Goal: Task Accomplishment & Management: Manage account settings

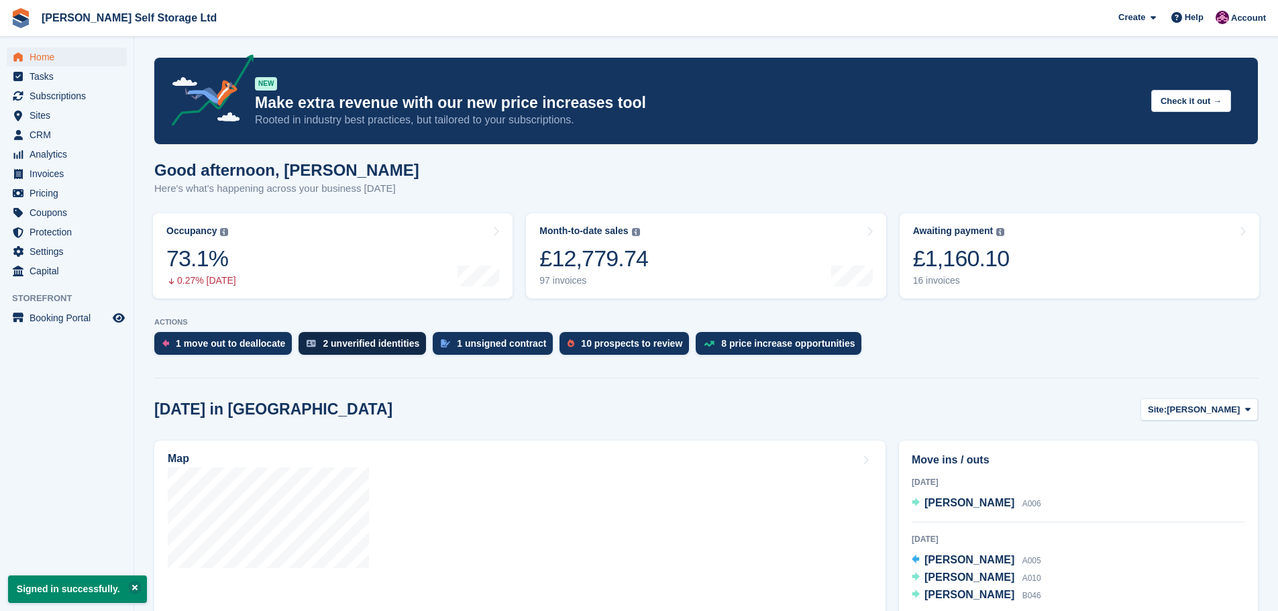
click at [380, 341] on div "2 unverified identities" at bounding box center [371, 343] width 97 height 11
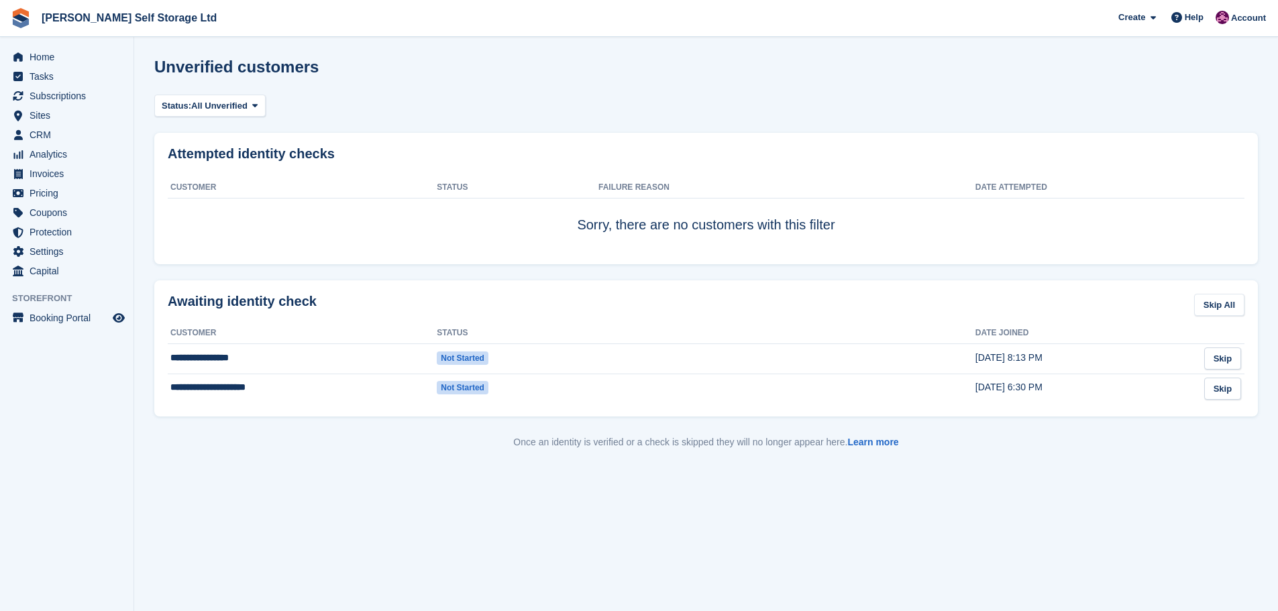
click at [156, 528] on section "Unverified customers Status: All Unverified All Unverified Failed In Progress A…" at bounding box center [706, 305] width 1144 height 611
click at [70, 99] on span "Subscriptions" at bounding box center [70, 96] width 80 height 19
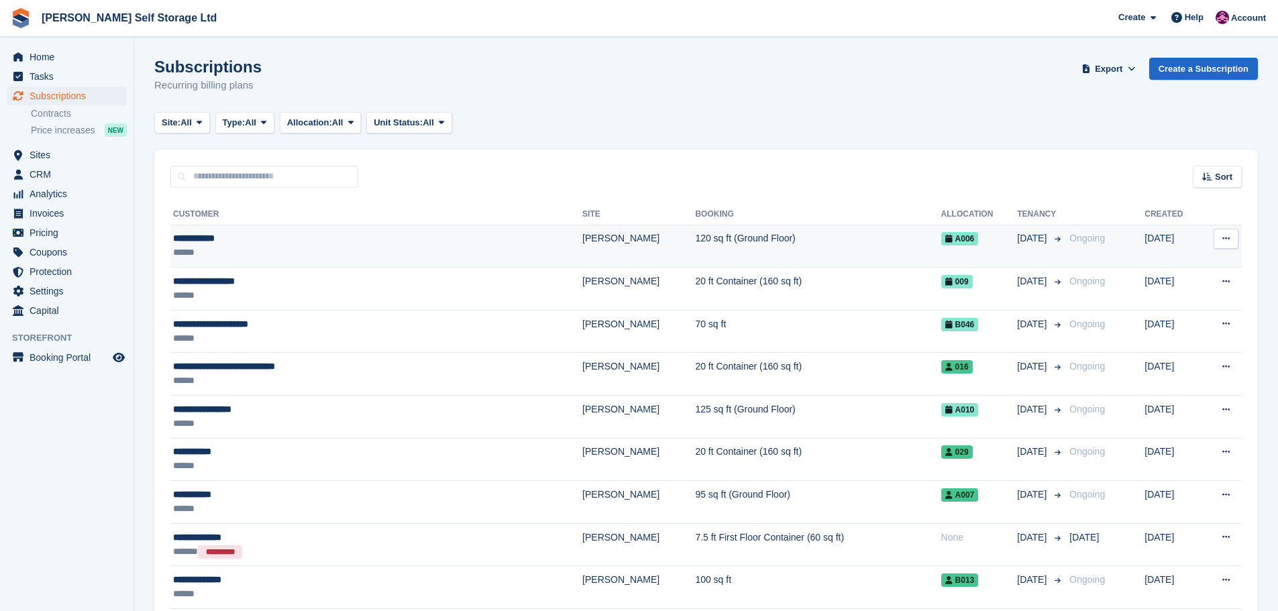
click at [260, 230] on td "**********" at bounding box center [376, 246] width 412 height 43
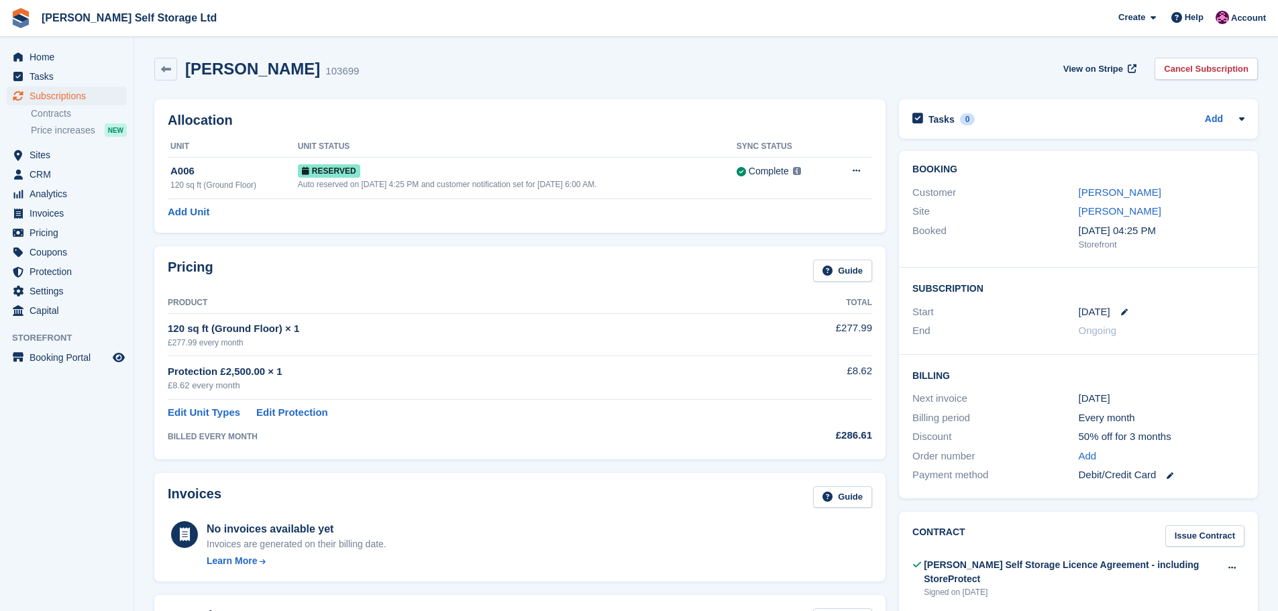
click at [1097, 180] on div "Booking Customer Barry Orford Site Crosby Booked 26 Aug, 04:25 PM Storefront" at bounding box center [1078, 209] width 359 height 117
click at [1092, 186] on link "[PERSON_NAME]" at bounding box center [1120, 191] width 83 height 11
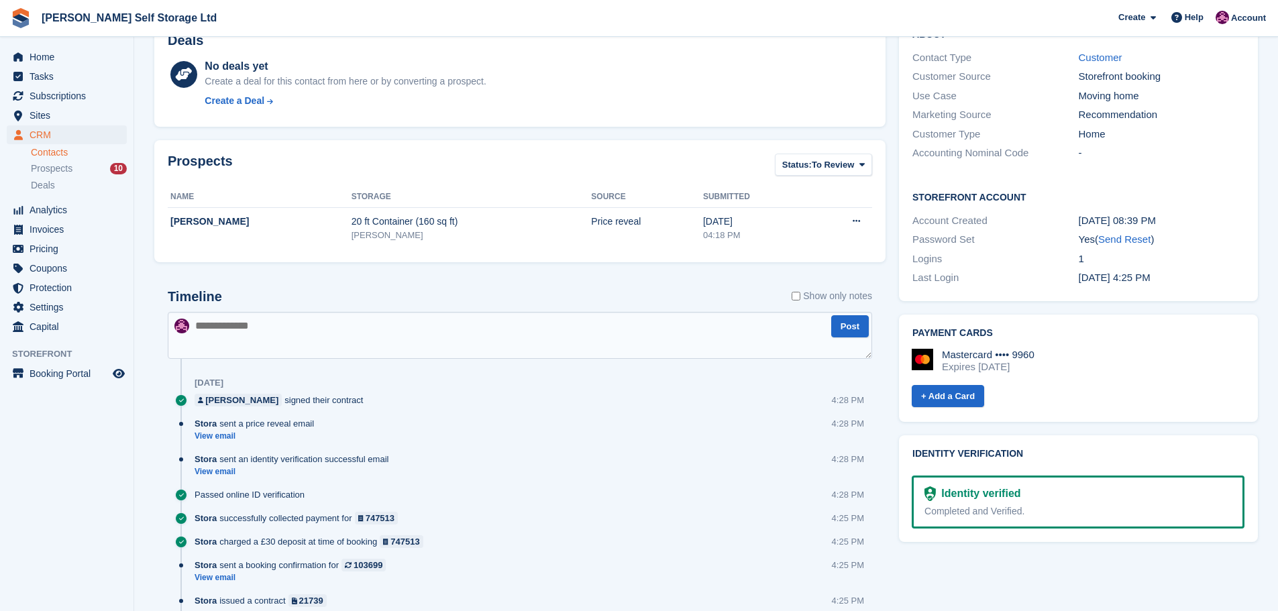
scroll to position [60, 0]
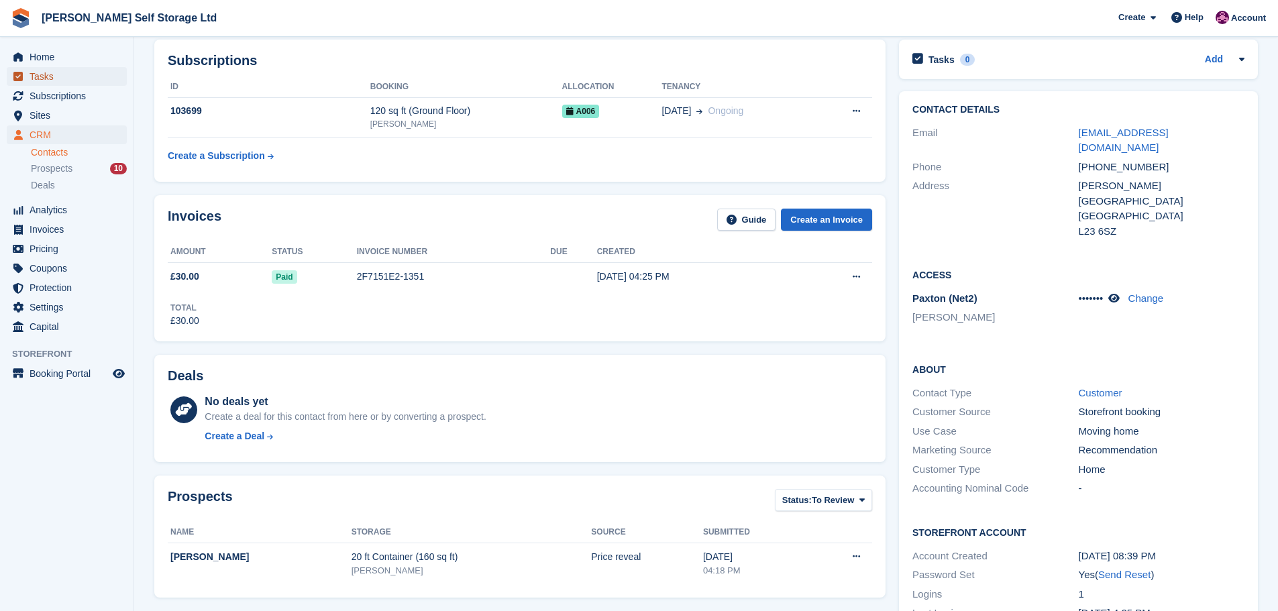
click at [50, 77] on span "Tasks" at bounding box center [70, 76] width 80 height 19
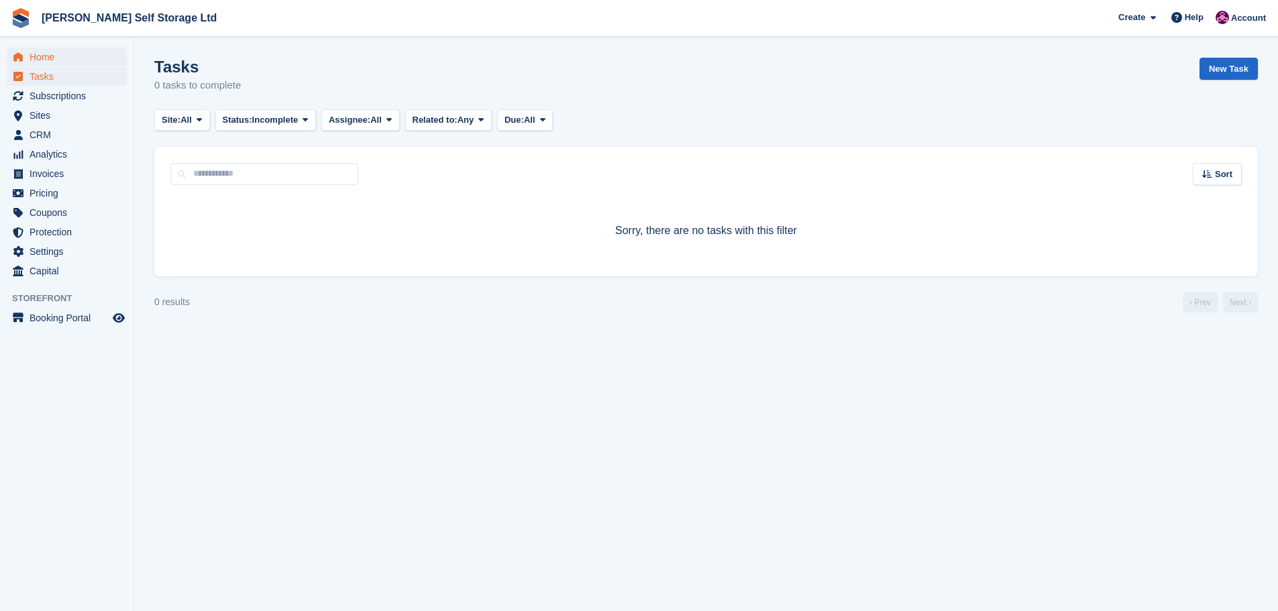
click at [36, 54] on span "Home" at bounding box center [70, 57] width 80 height 19
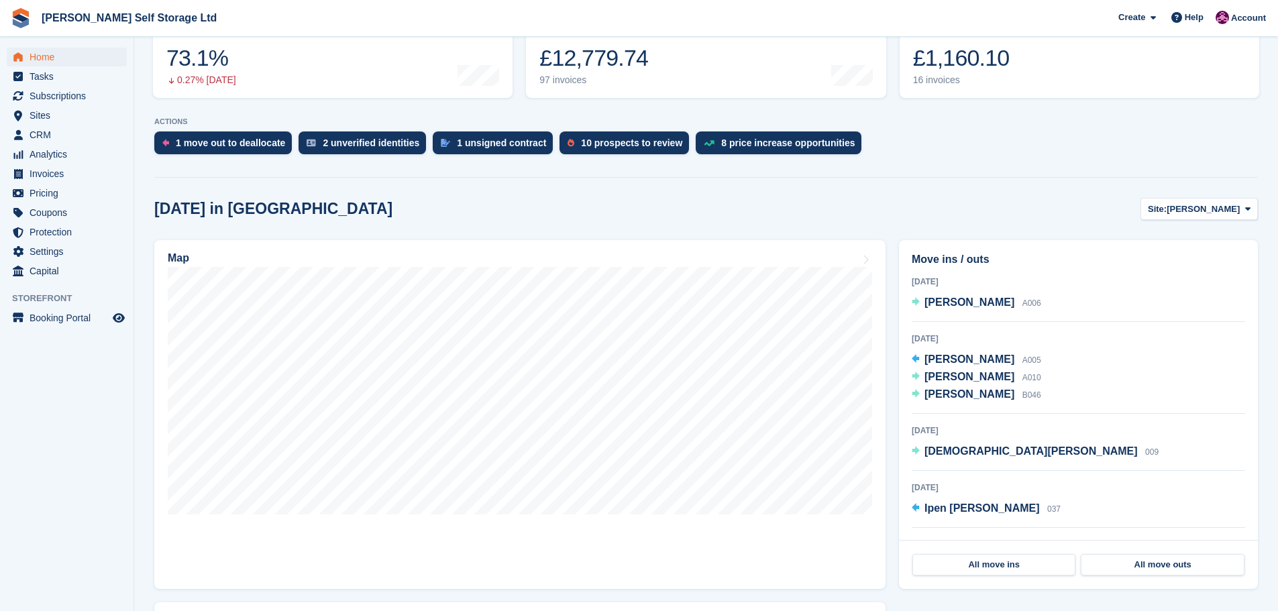
scroll to position [201, 0]
click at [592, 140] on div "10 prospects to review" at bounding box center [631, 142] width 101 height 11
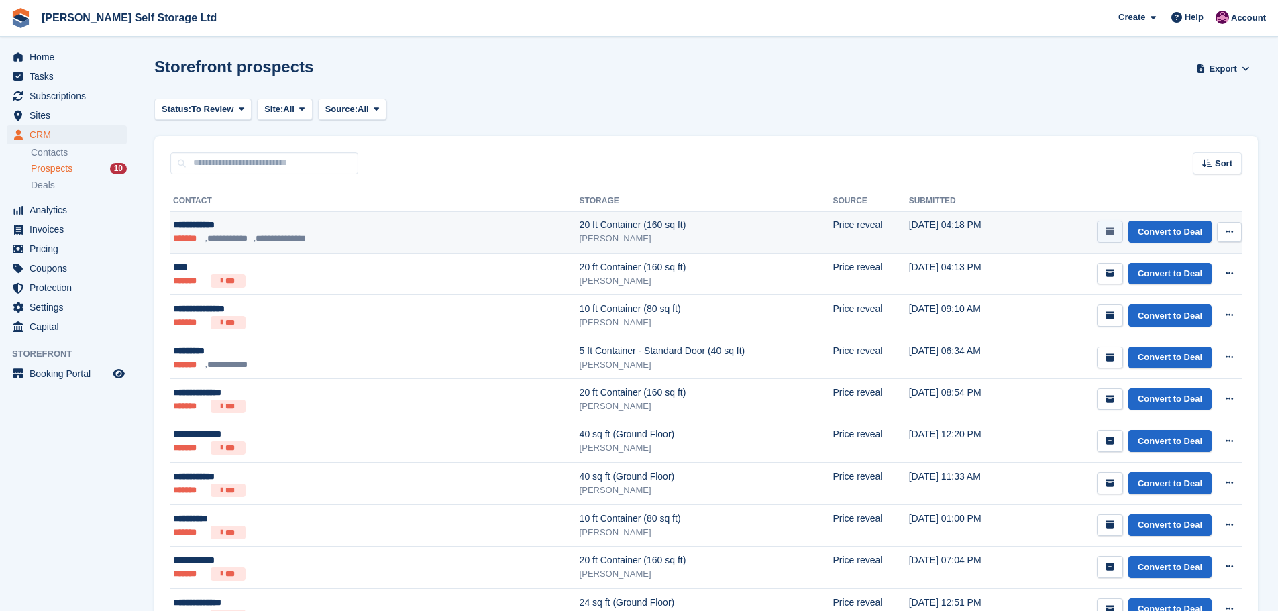
drag, startPoint x: 0, startPoint y: 0, endPoint x: 1108, endPoint y: 229, distance: 1131.0
click at [1108, 229] on icon "submit" at bounding box center [1110, 231] width 9 height 9
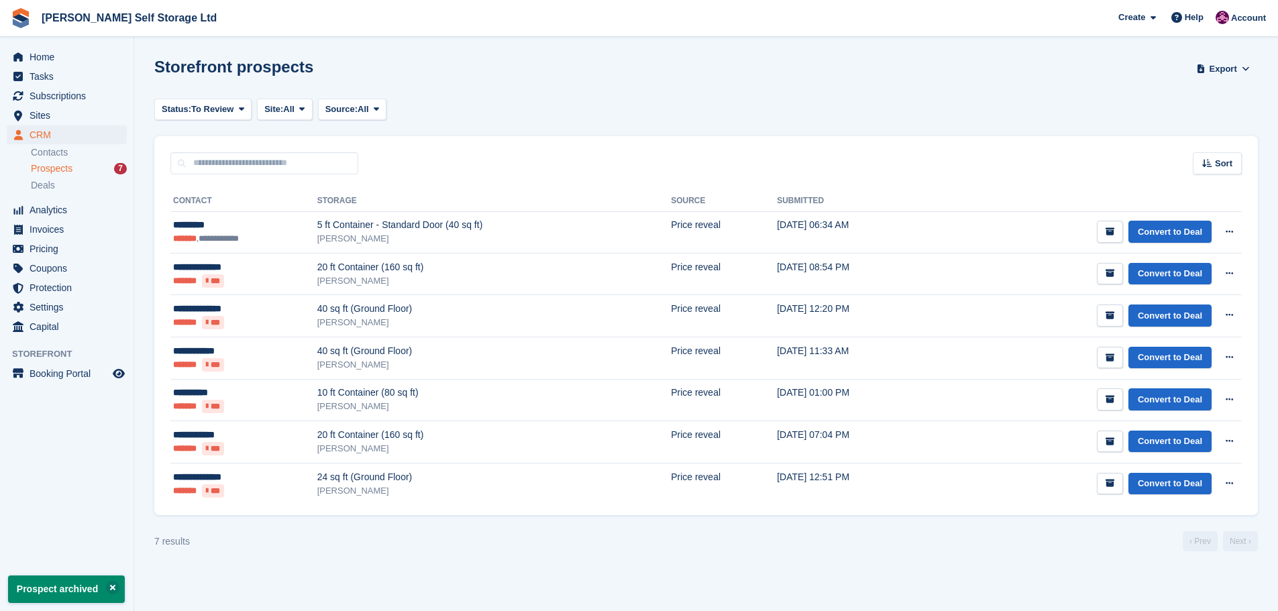
click at [1108, 229] on icon "submit" at bounding box center [1110, 231] width 9 height 9
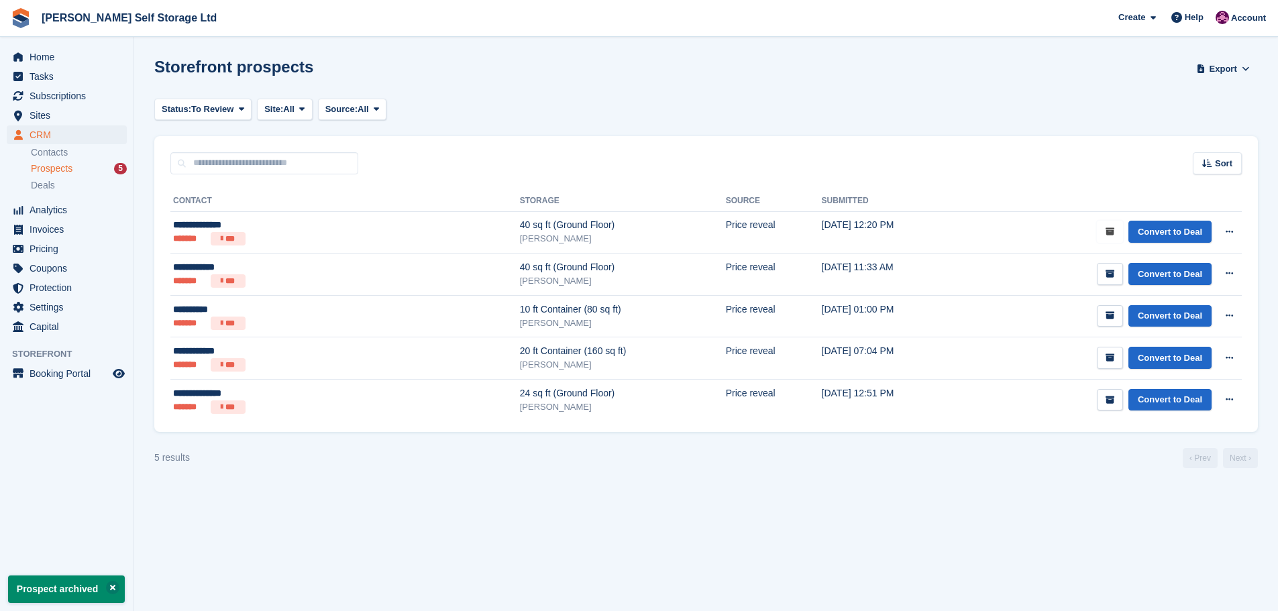
click at [1108, 229] on icon "submit" at bounding box center [1110, 231] width 9 height 9
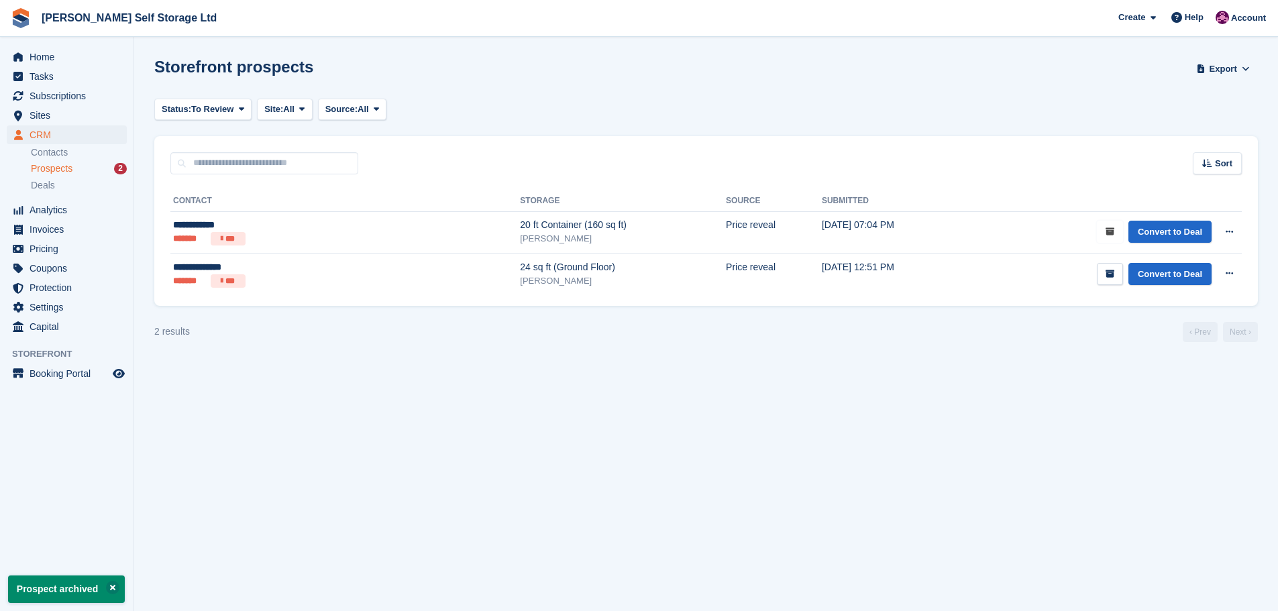
click at [1108, 229] on icon "submit" at bounding box center [1110, 231] width 9 height 9
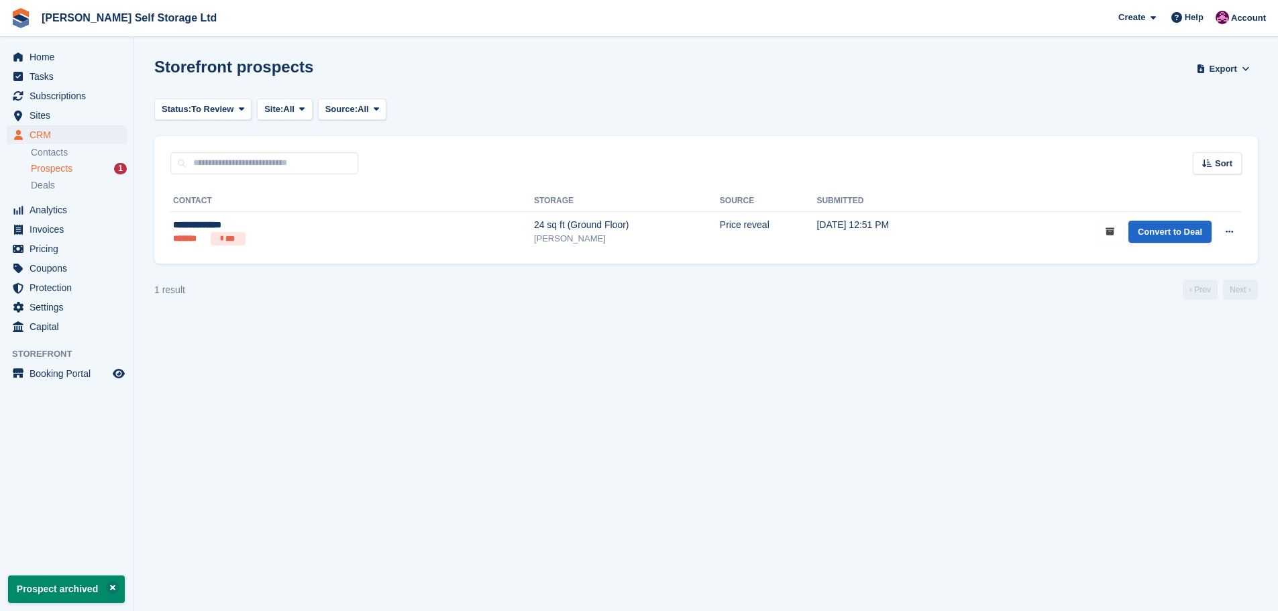
click at [1108, 229] on icon "submit" at bounding box center [1110, 231] width 9 height 9
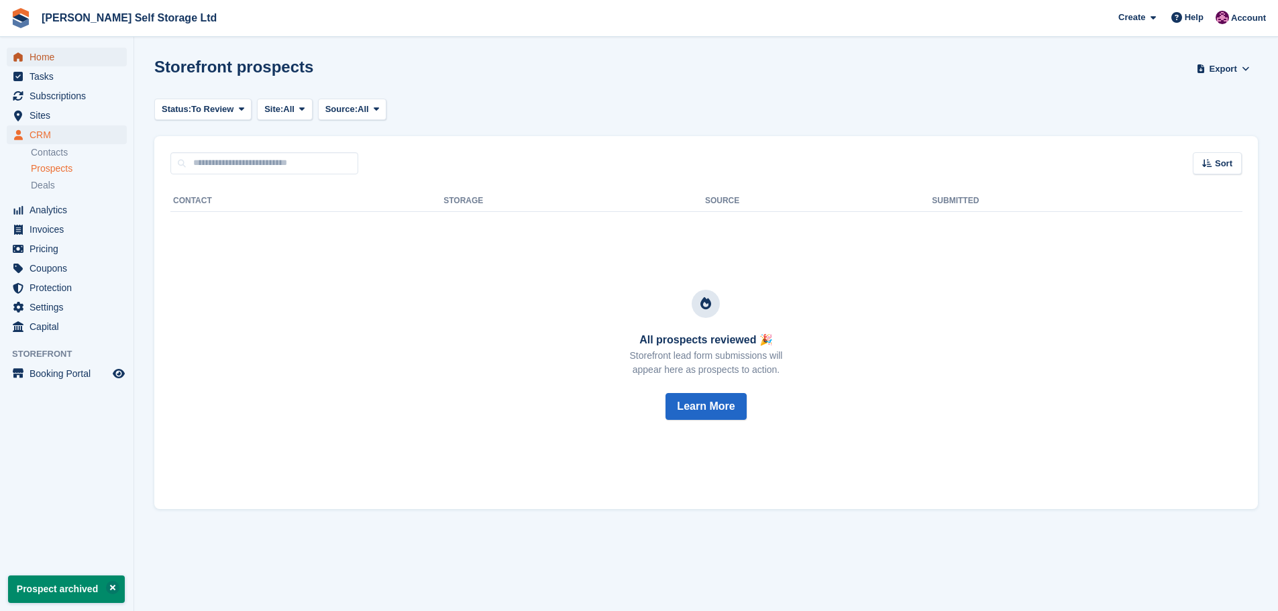
click at [64, 63] on span "Home" at bounding box center [70, 57] width 80 height 19
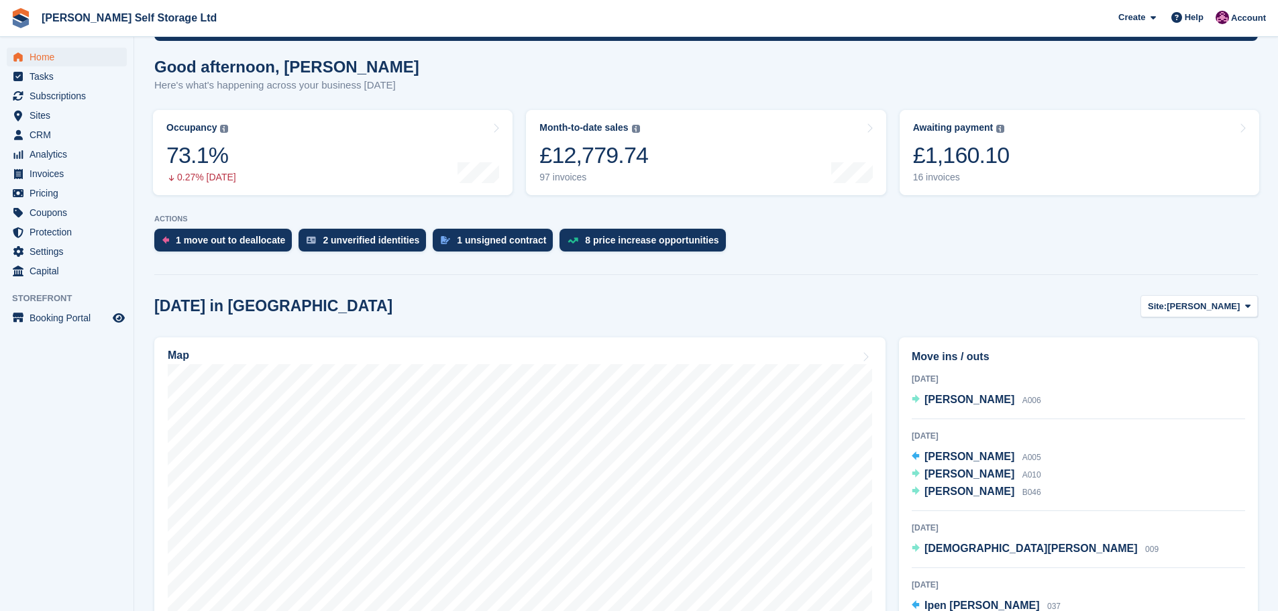
scroll to position [134, 0]
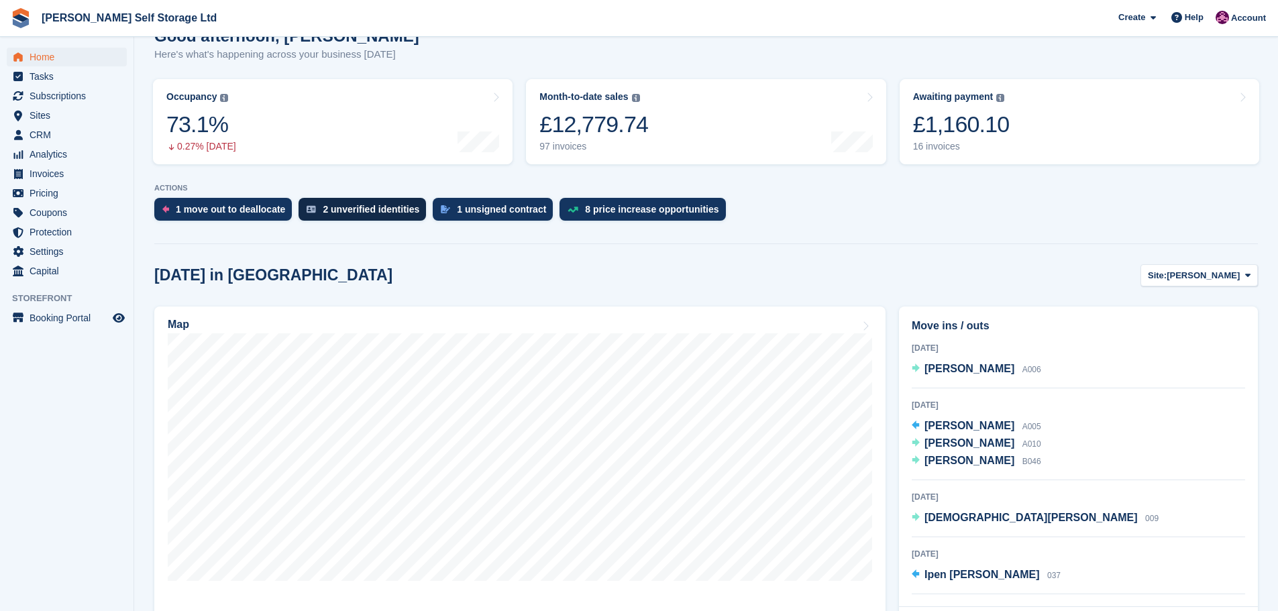
click at [360, 207] on div "2 unverified identities" at bounding box center [371, 209] width 97 height 11
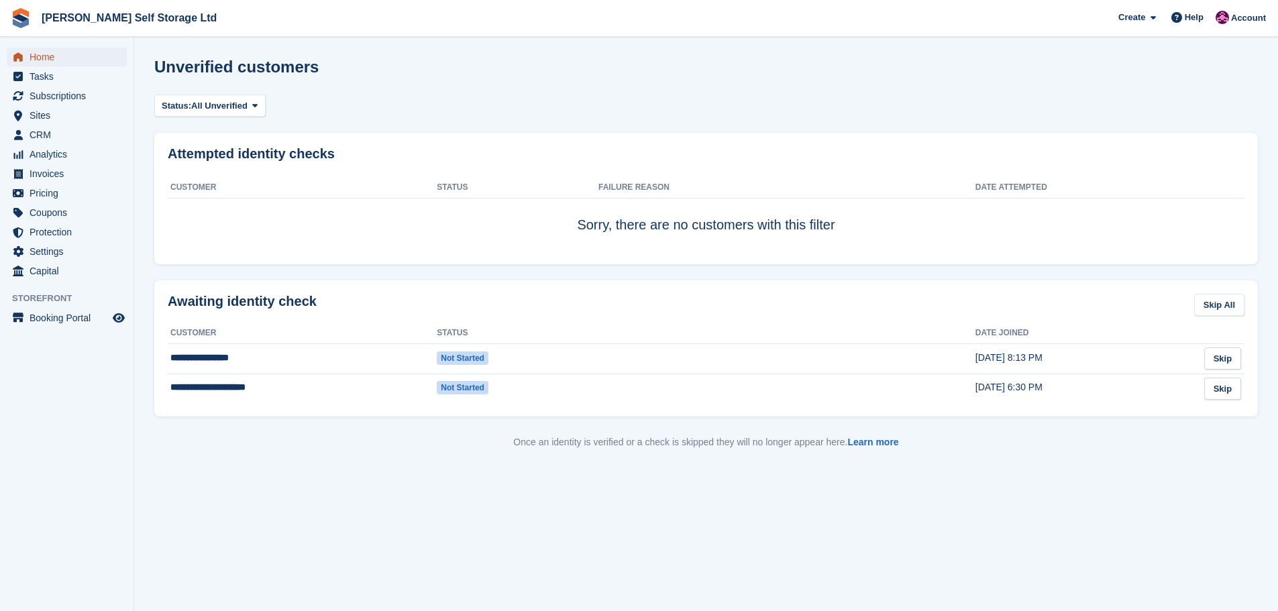
click at [44, 58] on span "Home" at bounding box center [70, 57] width 80 height 19
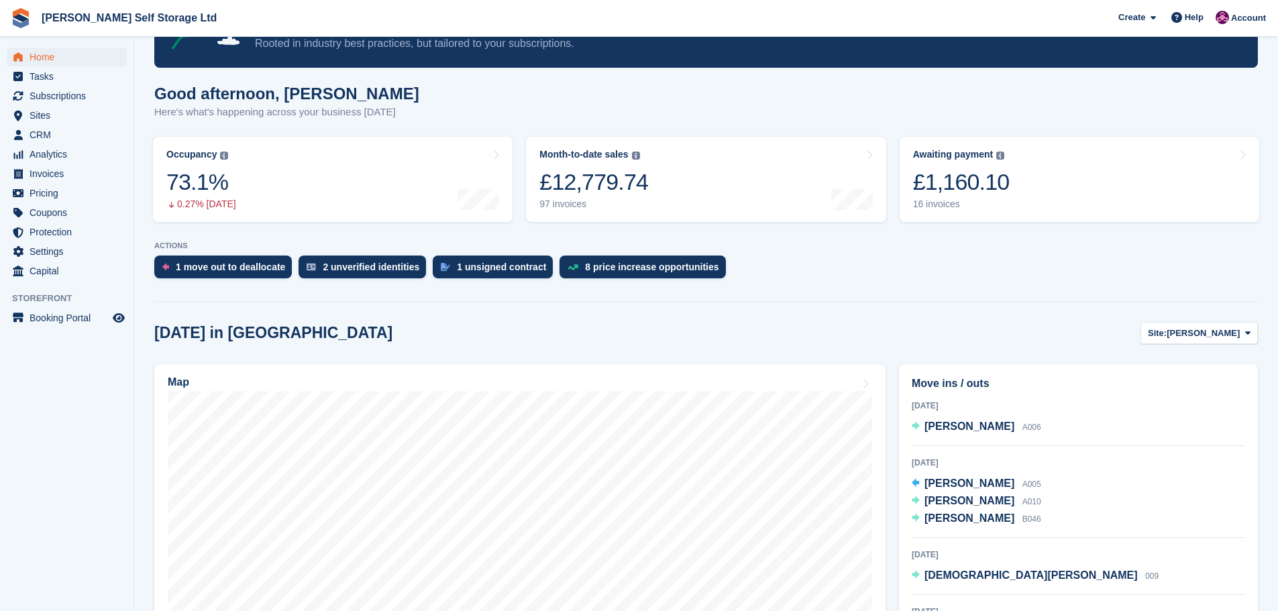
scroll to position [134, 0]
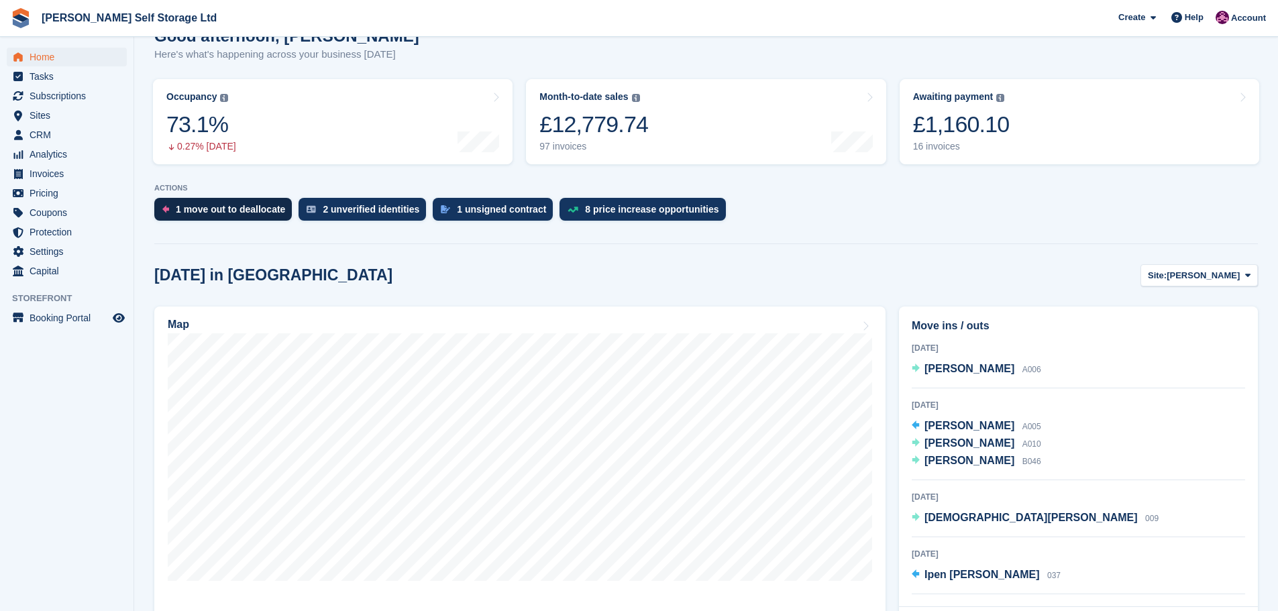
click at [188, 215] on div "1 move out to deallocate" at bounding box center [230, 209] width 109 height 11
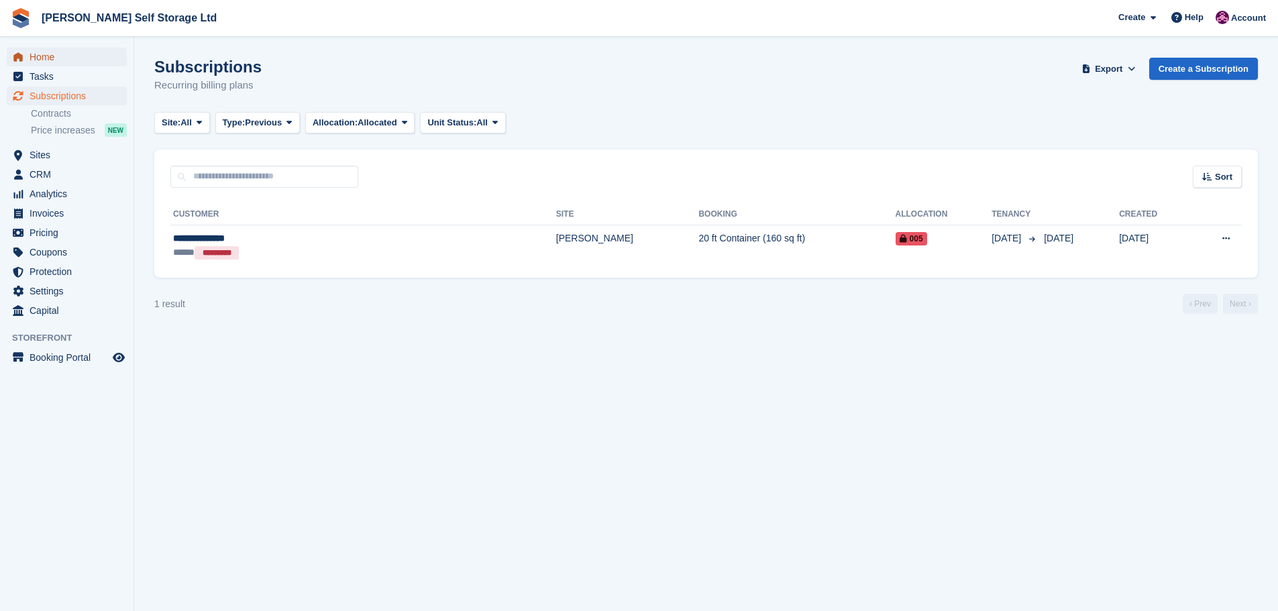
click at [34, 60] on span "Home" at bounding box center [70, 57] width 80 height 19
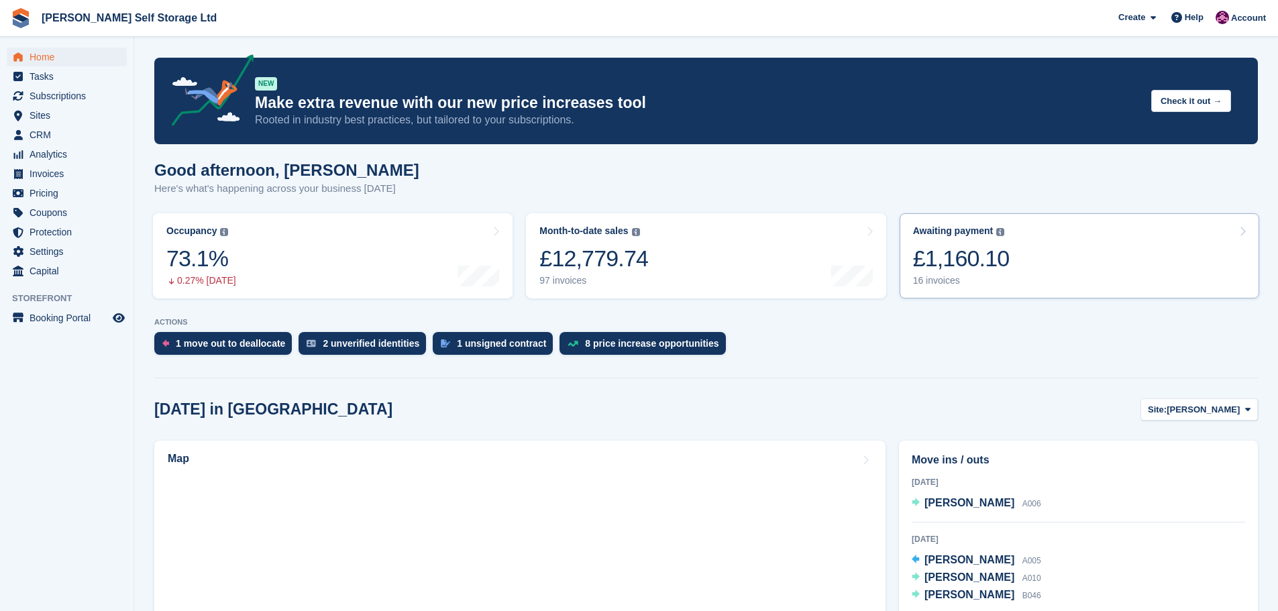
click at [1049, 261] on link "Awaiting payment The total outstanding balance on all open invoices. £1,160.10 …" at bounding box center [1080, 255] width 360 height 85
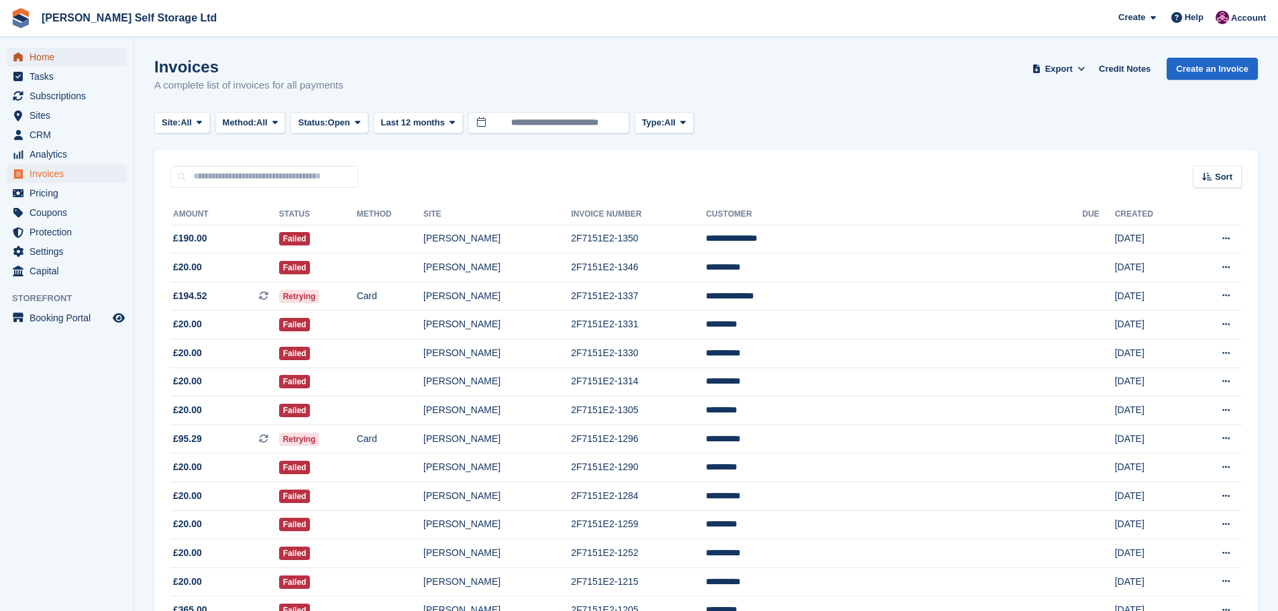
click at [50, 60] on span "Home" at bounding box center [70, 57] width 80 height 19
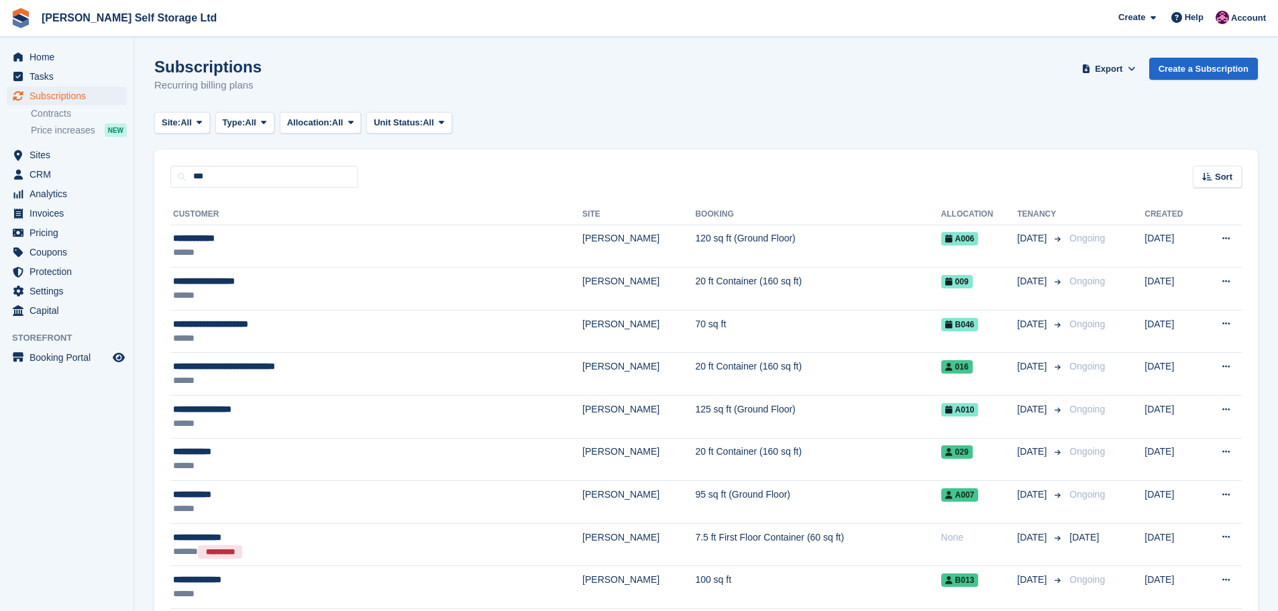
type input "***"
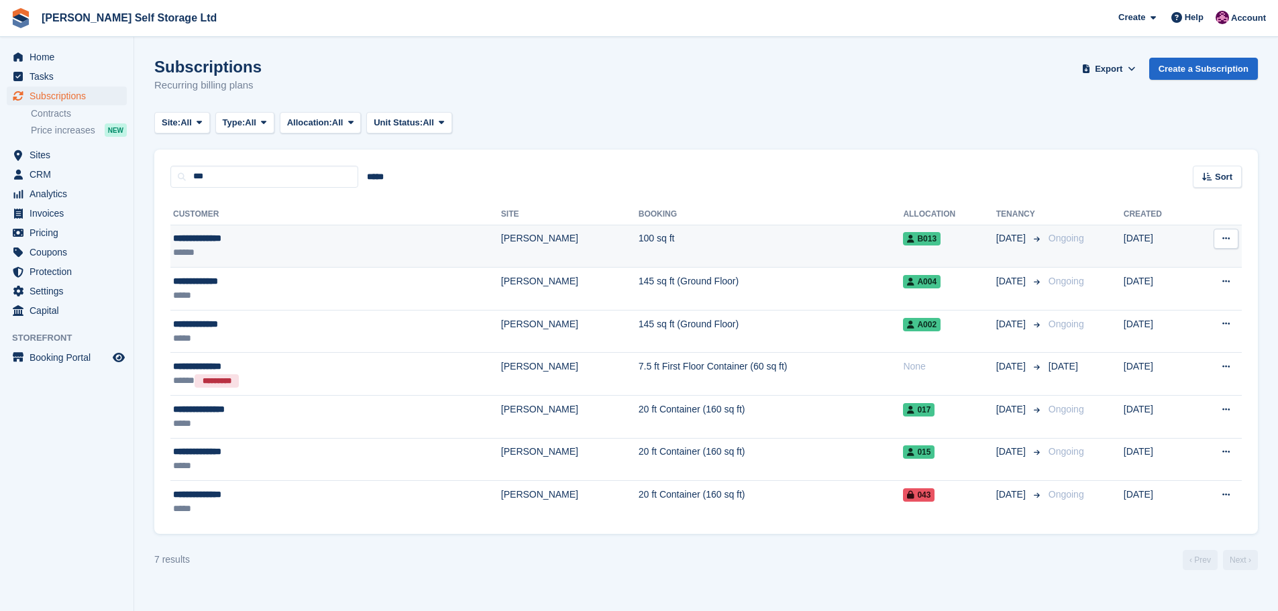
click at [639, 252] on td "100 sq ft" at bounding box center [771, 246] width 265 height 43
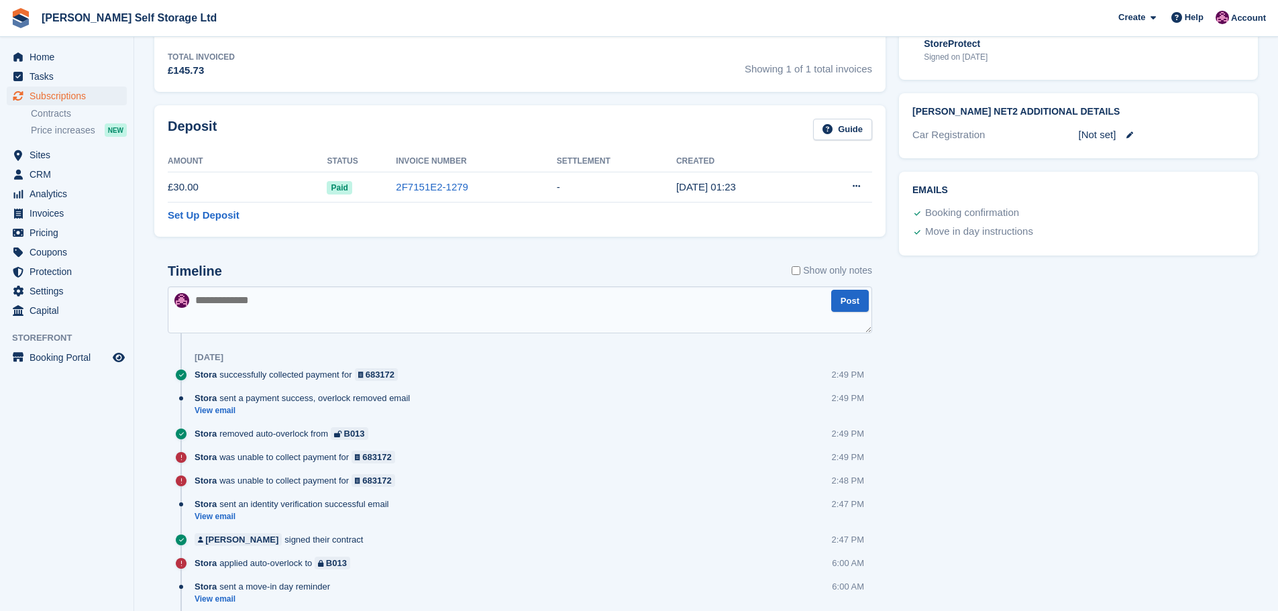
scroll to position [537, 0]
click at [66, 472] on aside "Home Tasks Subscriptions Subscriptions Subscriptions Contracts Price increases …" at bounding box center [66, 309] width 133 height 544
click at [84, 492] on aside "Home Tasks Subscriptions Subscriptions Subscriptions Contracts Price increases …" at bounding box center [66, 309] width 133 height 544
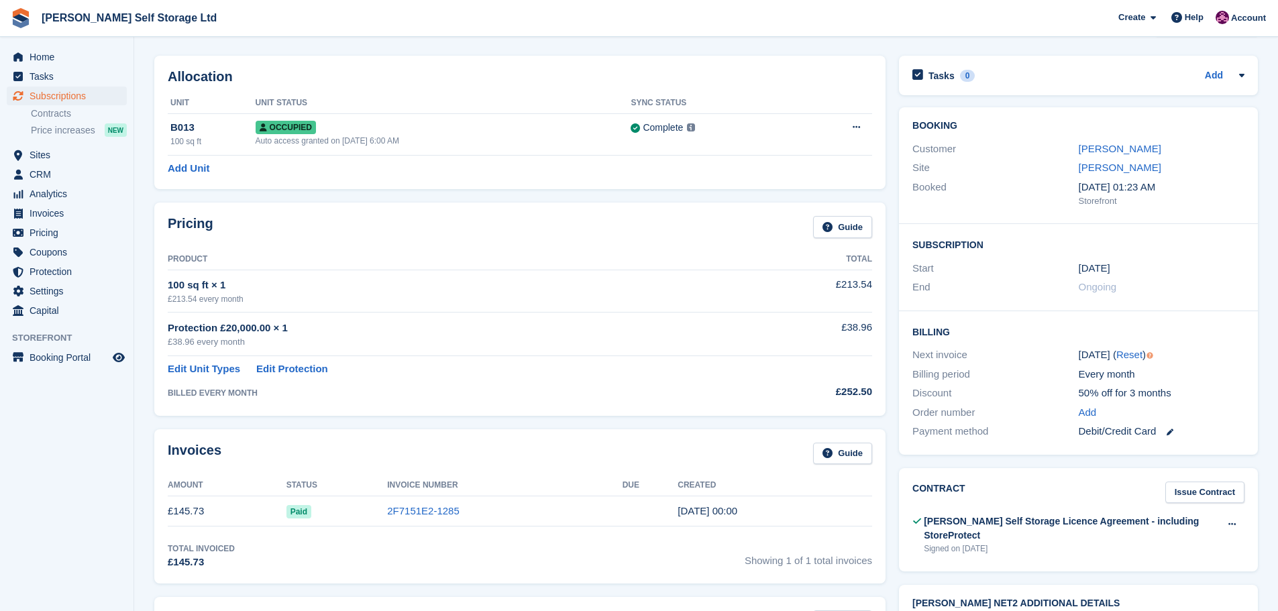
scroll to position [67, 0]
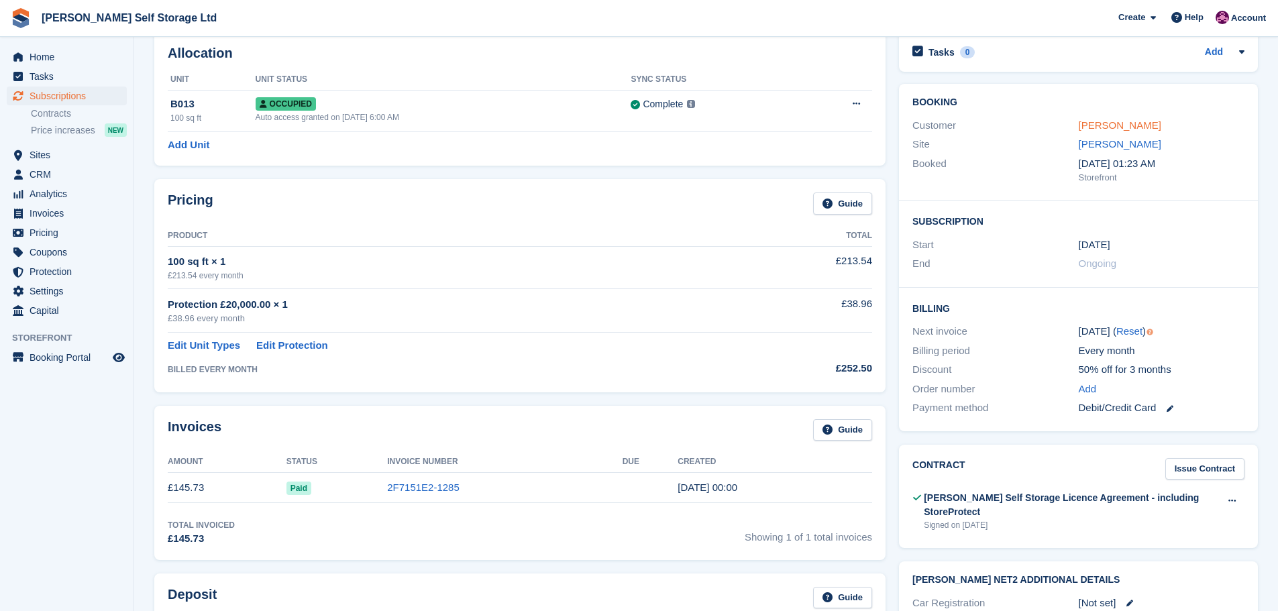
click at [1106, 125] on link "Daniel Bennett" at bounding box center [1120, 124] width 83 height 11
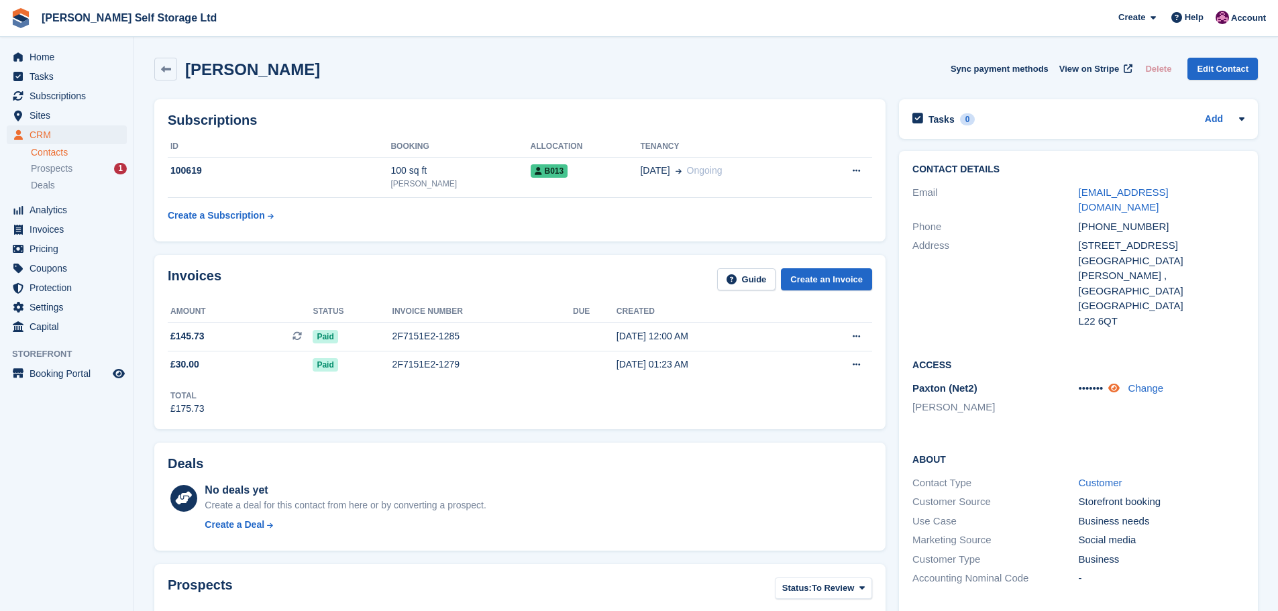
click at [1115, 383] on icon at bounding box center [1113, 388] width 11 height 10
click at [1089, 381] on div "9682 Change" at bounding box center [1162, 399] width 166 height 37
click at [893, 214] on div "Contact Details Email icons4_u@hotmail.com Phone +447496534604 Address 4 Eastbo…" at bounding box center [1078, 438] width 372 height 589
click at [1110, 383] on icon at bounding box center [1112, 388] width 13 height 10
click at [1118, 383] on icon at bounding box center [1113, 388] width 11 height 10
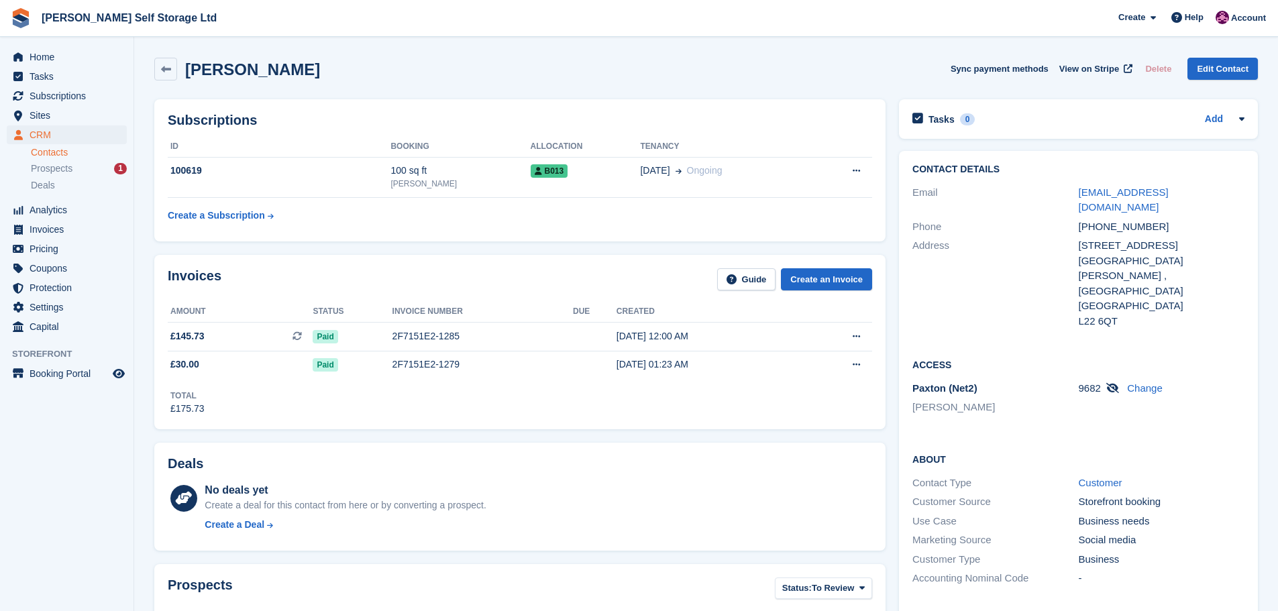
click at [894, 305] on div "Contact Details Email icons4_u@hotmail.com Phone +447496534604 Address 4 Eastbo…" at bounding box center [1078, 438] width 372 height 589
click at [119, 504] on aside "Home Tasks Subscriptions Subscriptions Subscriptions Contracts Price increases …" at bounding box center [66, 309] width 133 height 544
click at [41, 57] on span "Home" at bounding box center [70, 57] width 80 height 19
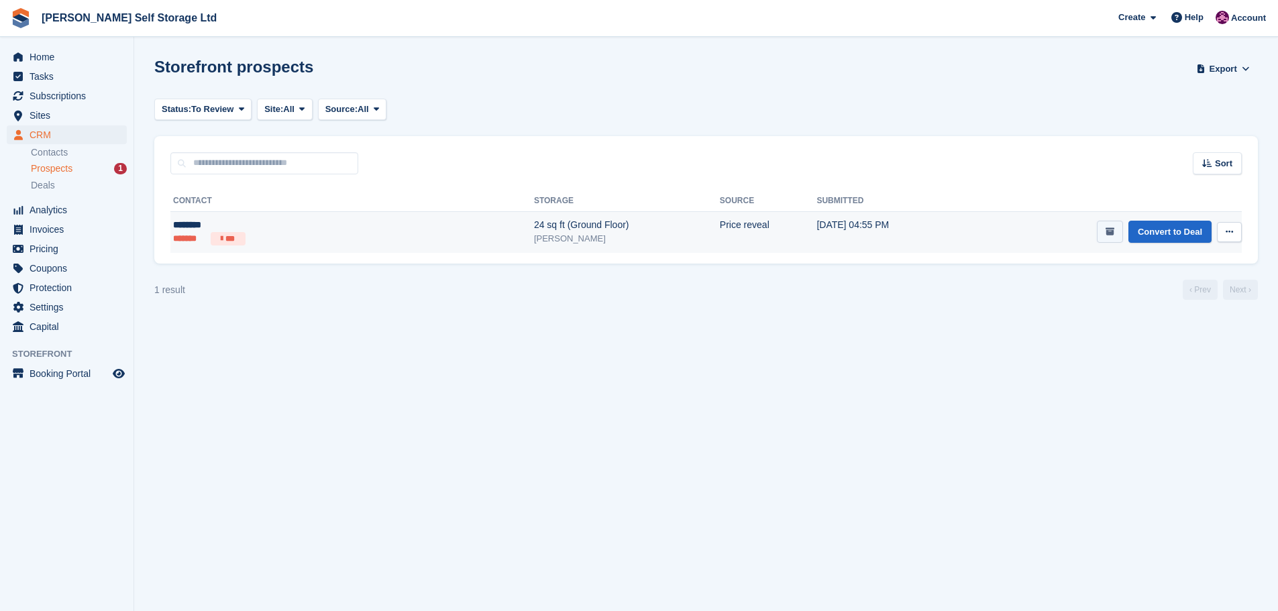
click at [1108, 232] on icon "submit" at bounding box center [1110, 231] width 9 height 9
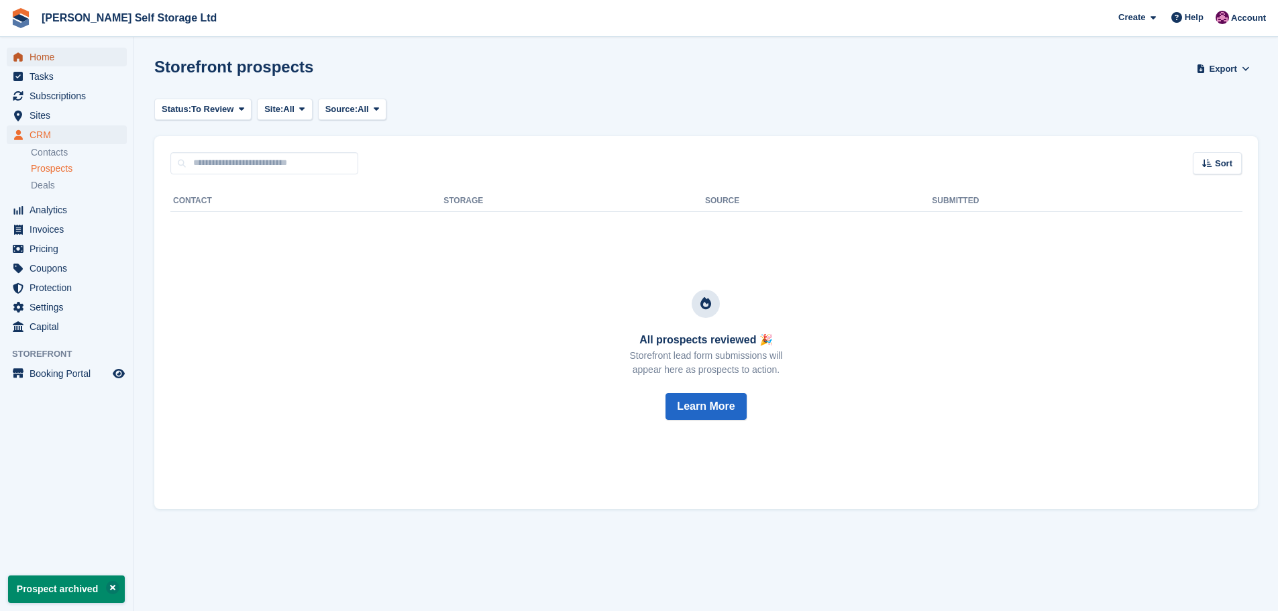
click at [42, 54] on span "Home" at bounding box center [70, 57] width 80 height 19
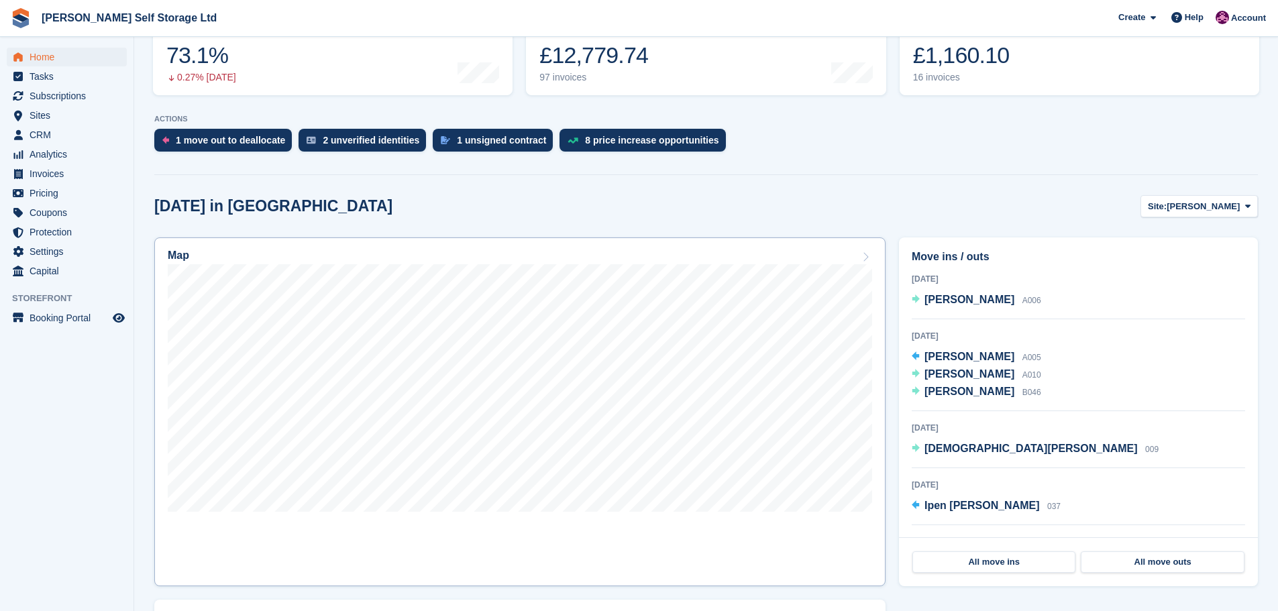
scroll to position [268, 0]
